Goal: Task Accomplishment & Management: Check status

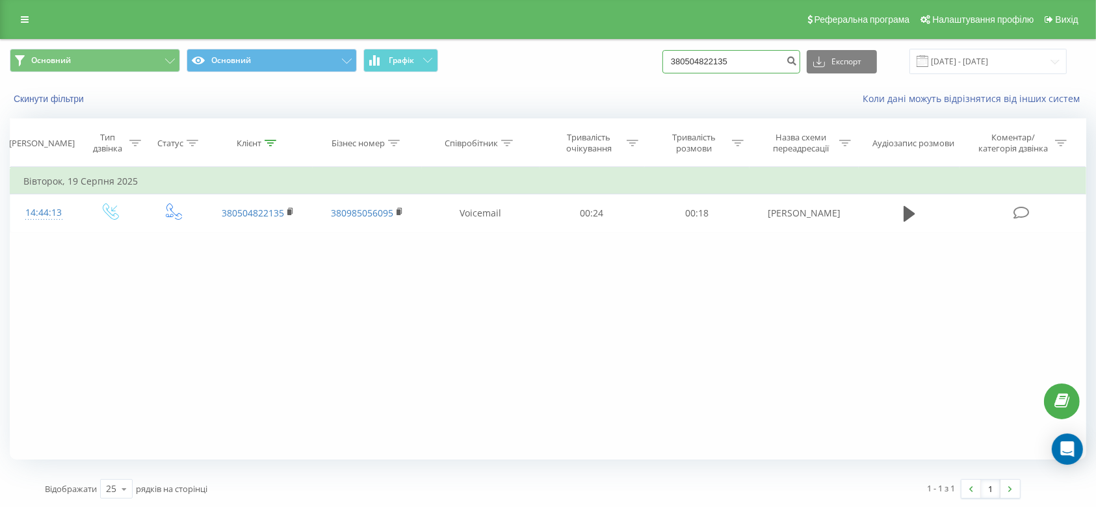
drag, startPoint x: 762, startPoint y: 66, endPoint x: 651, endPoint y: 34, distance: 115.6
click at [651, 34] on div "Реферальна програма Налаштування профілю Вихід Основний Основний Графік 3805048…" at bounding box center [548, 254] width 1096 height 508
paste input "950014151"
type input "380950014151"
